Goal: Information Seeking & Learning: Understand process/instructions

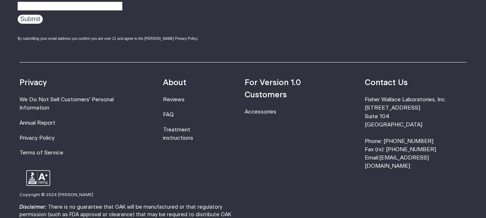
scroll to position [2336, 0]
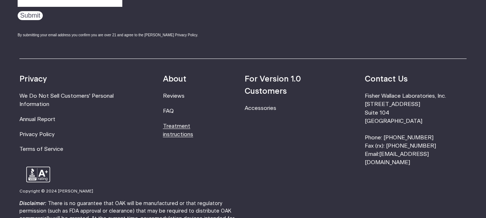
click at [193, 124] on link "Treatment instructions" at bounding box center [178, 131] width 30 height 14
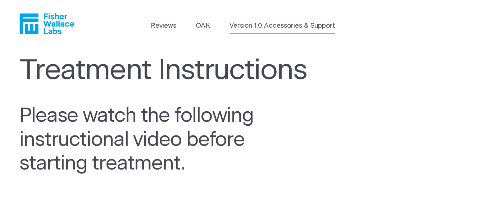
click at [280, 26] on link "Version 1.0 Accessories & Support" at bounding box center [282, 26] width 106 height 10
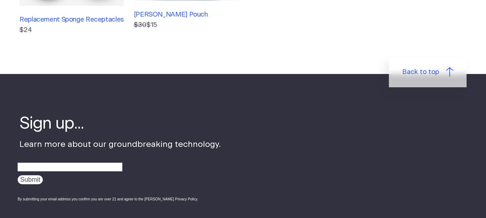
scroll to position [384, 0]
